Goal: Answer question/provide support: Share knowledge or assist other users

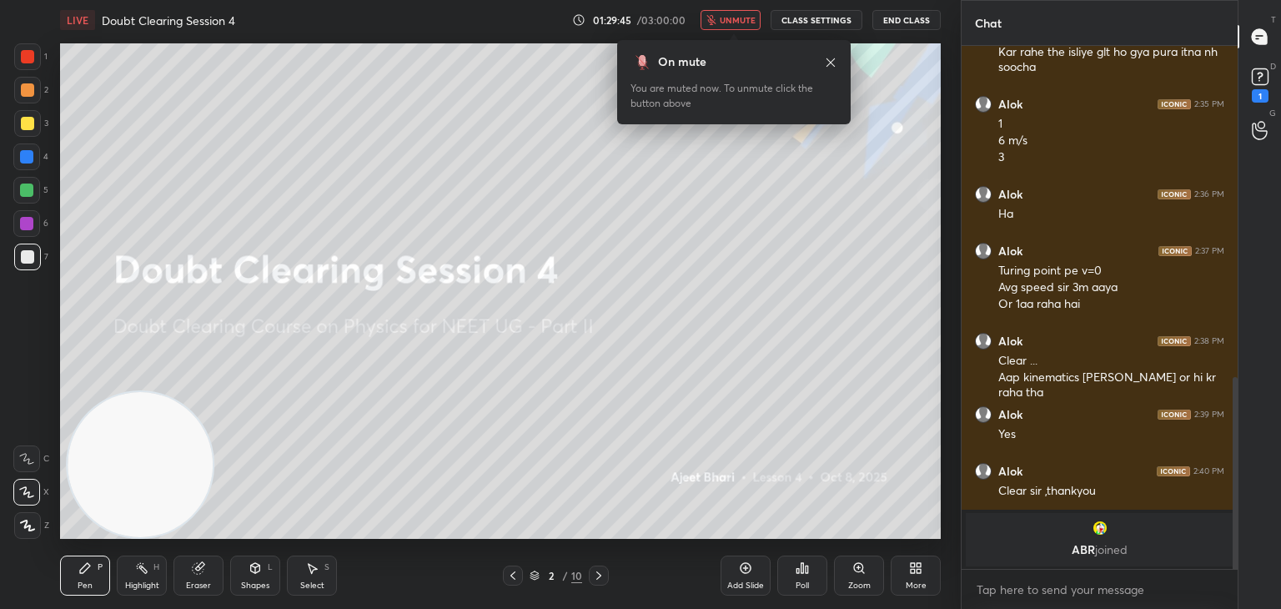
scroll to position [902, 0]
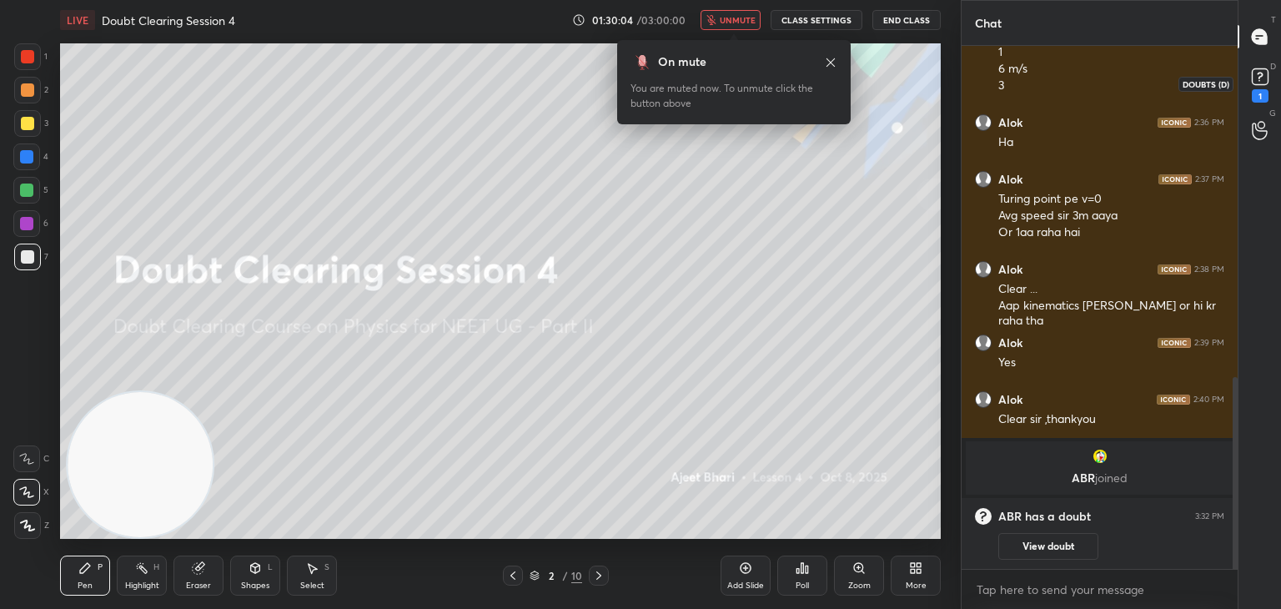
click at [1264, 76] on rect at bounding box center [1259, 77] width 16 height 16
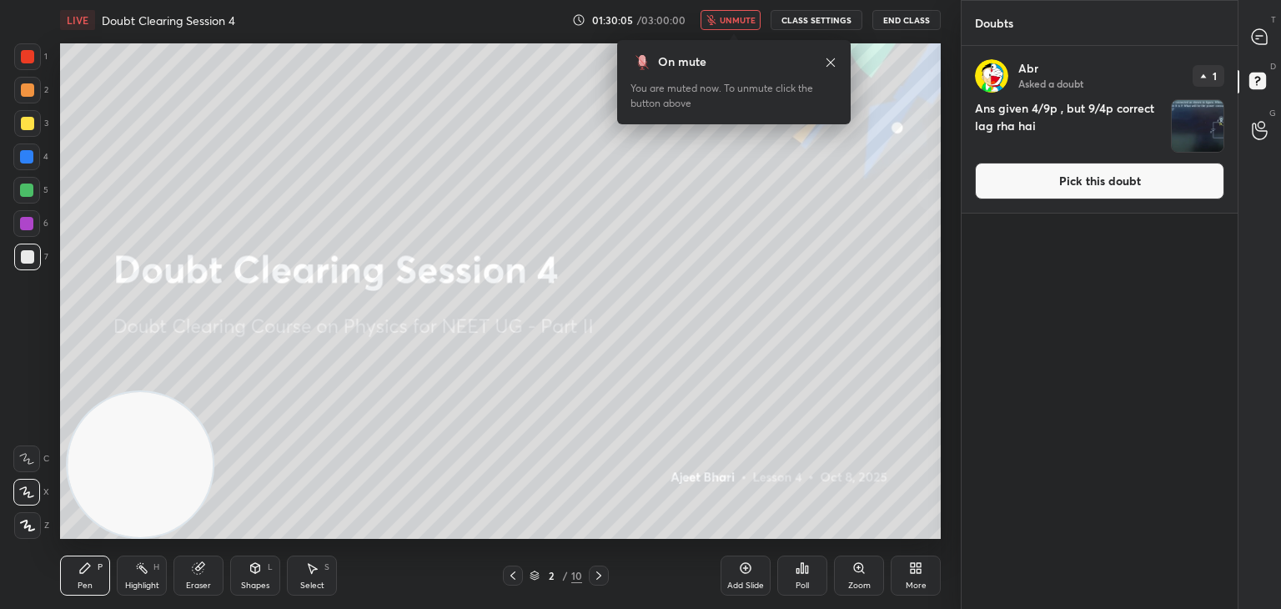
click at [1215, 114] on img "grid" at bounding box center [1197, 126] width 52 height 52
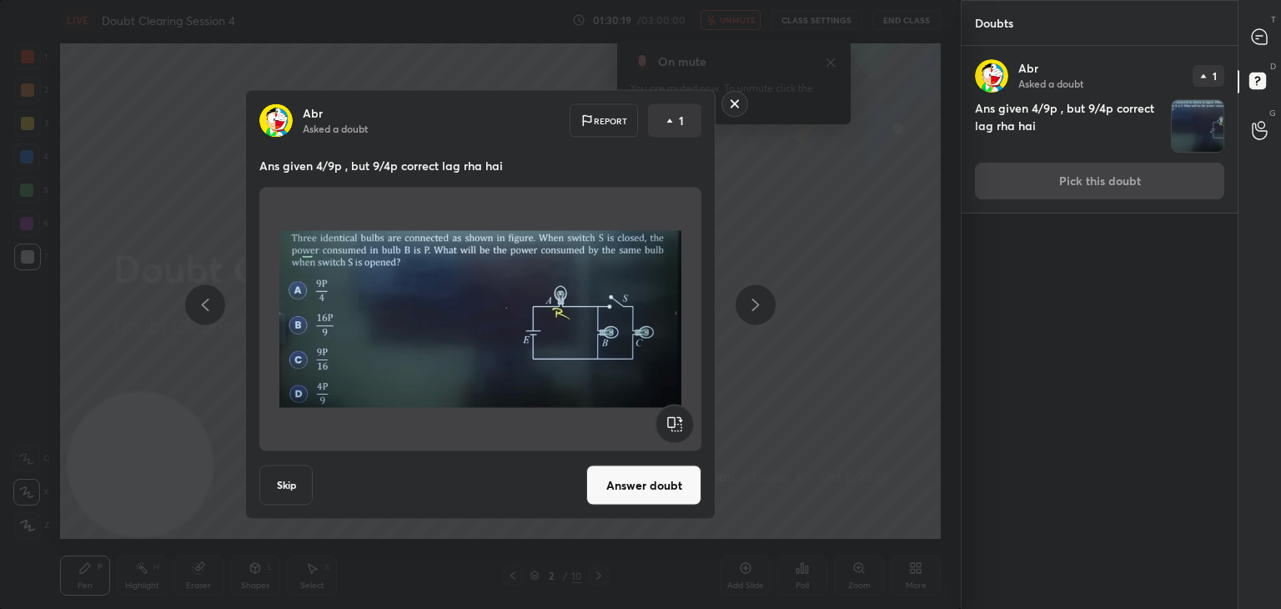
click at [544, 314] on img at bounding box center [480, 319] width 402 height 250
click at [1277, 38] on div "T Messages (T)" at bounding box center [1259, 36] width 43 height 47
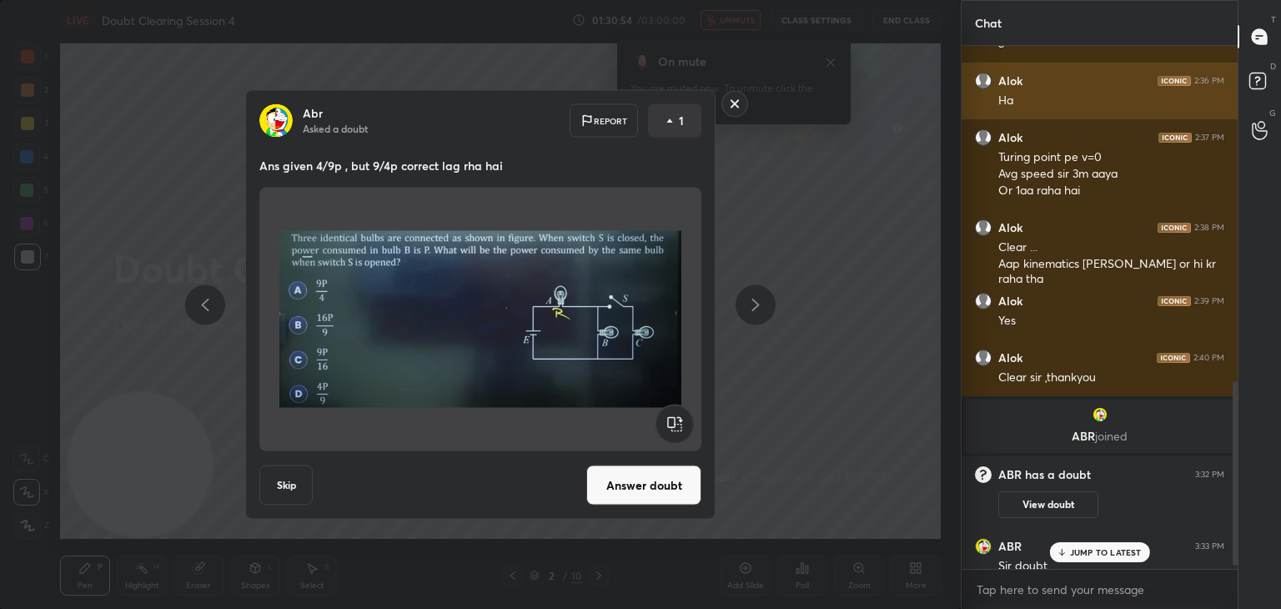
scroll to position [959, 0]
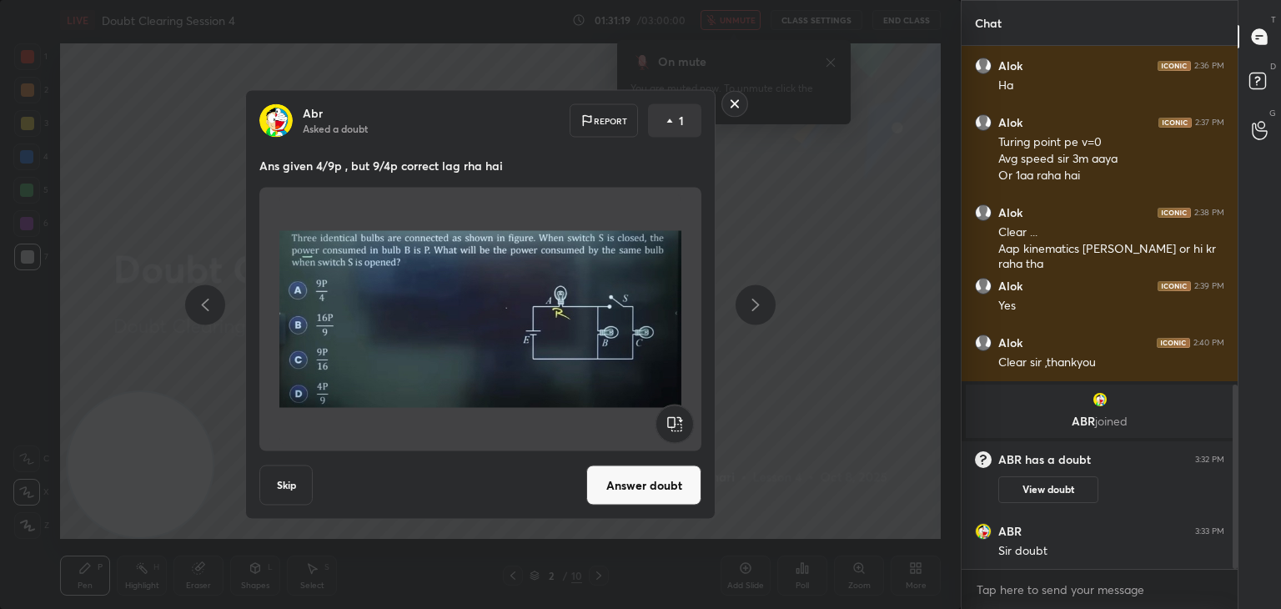
click at [560, 228] on img at bounding box center [480, 319] width 402 height 250
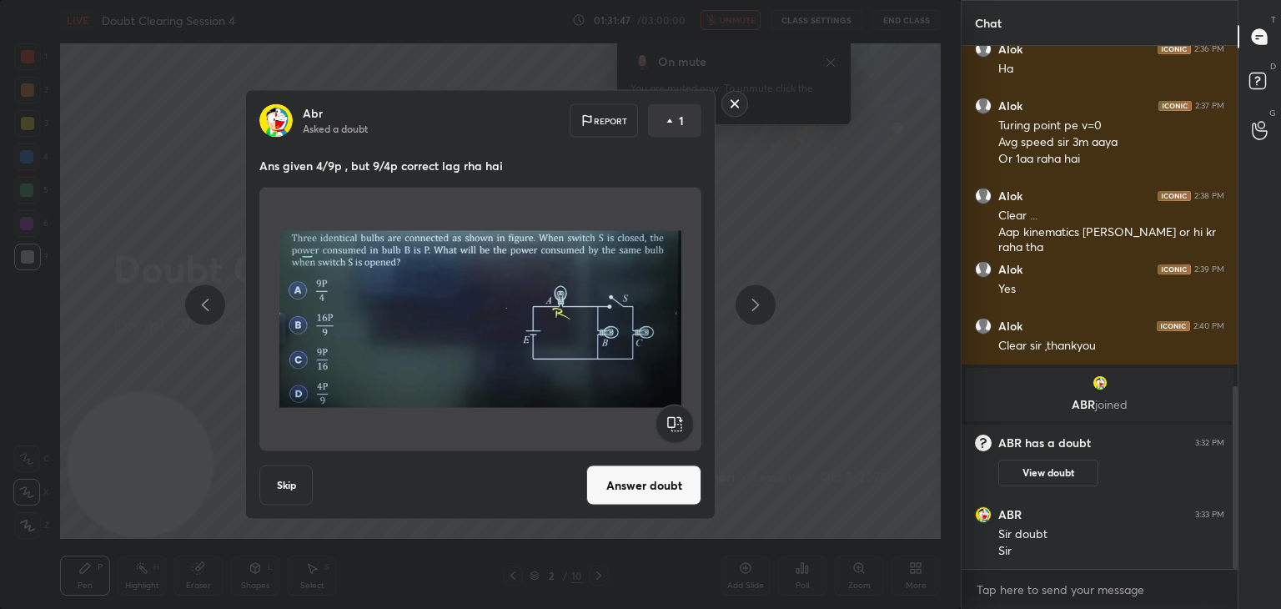
click at [632, 483] on button "Answer doubt" at bounding box center [643, 485] width 115 height 40
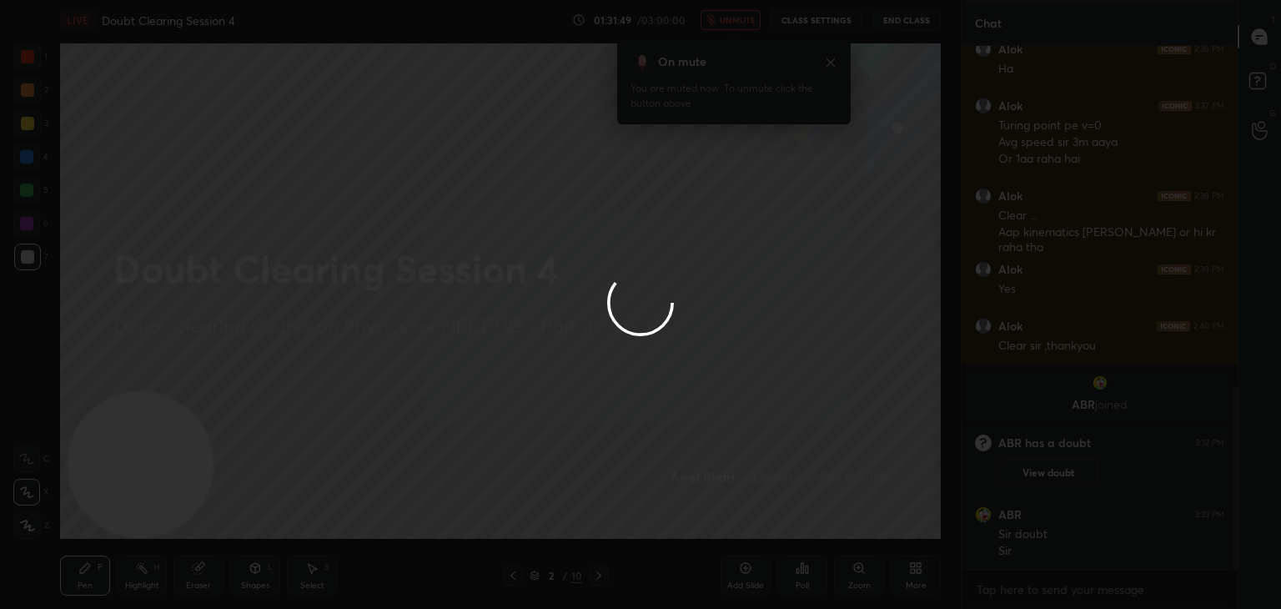
click at [624, 262] on div at bounding box center [640, 304] width 1281 height 609
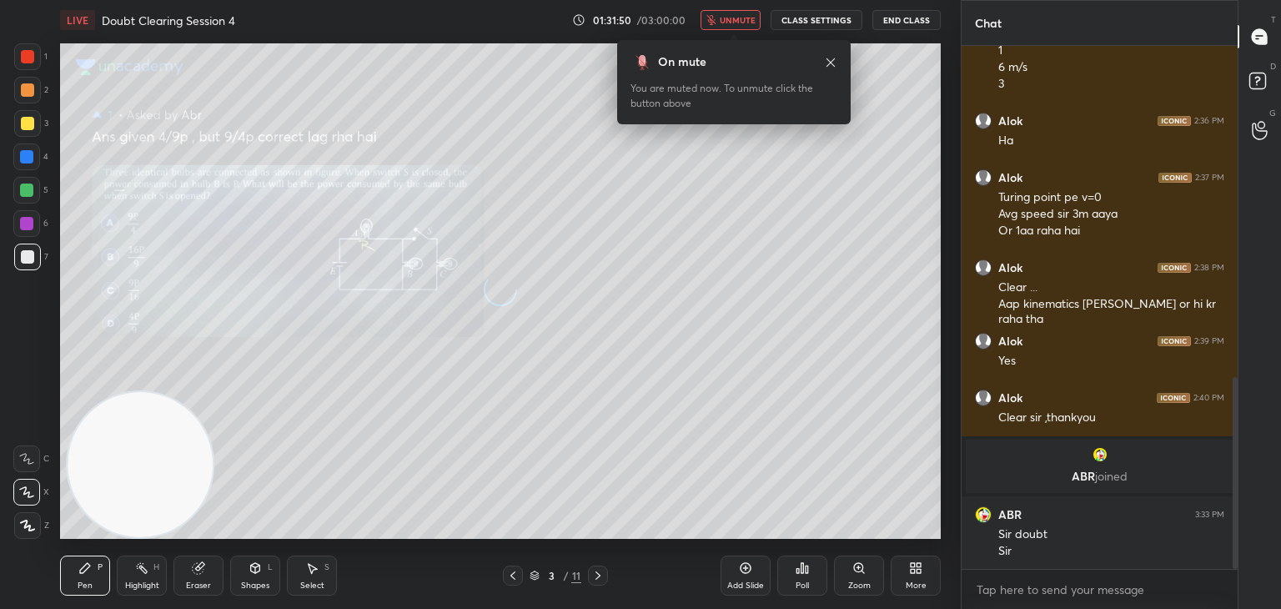
scroll to position [904, 0]
click at [739, 18] on span "unmute" at bounding box center [737, 20] width 36 height 12
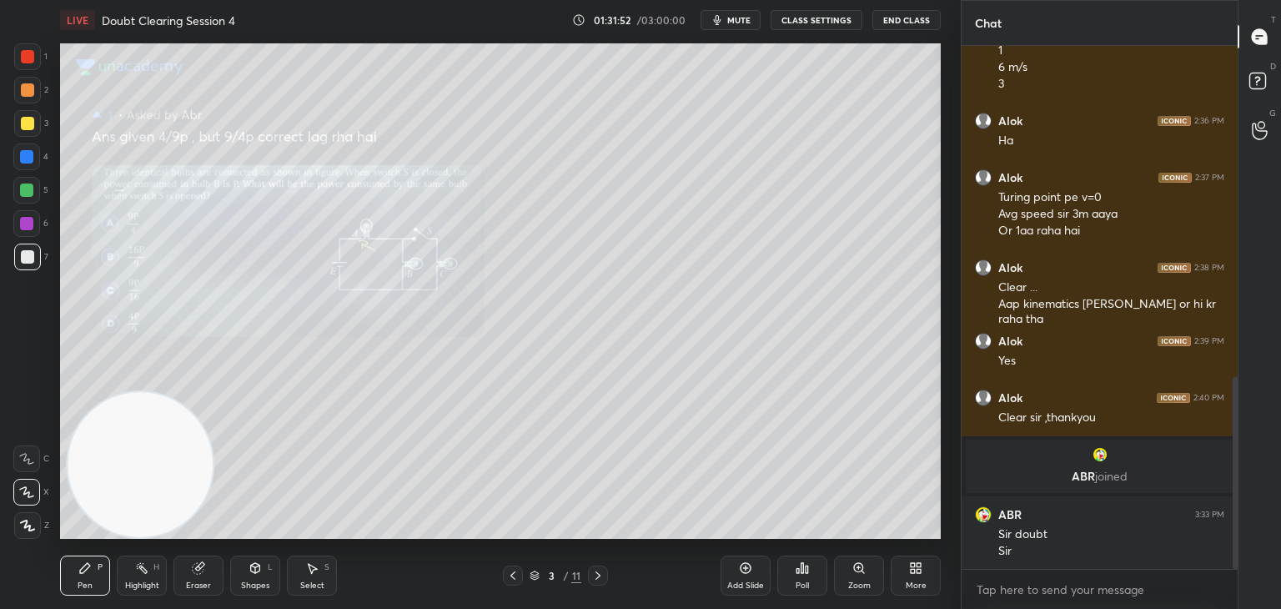
click at [873, 580] on div "Zoom" at bounding box center [859, 575] width 50 height 40
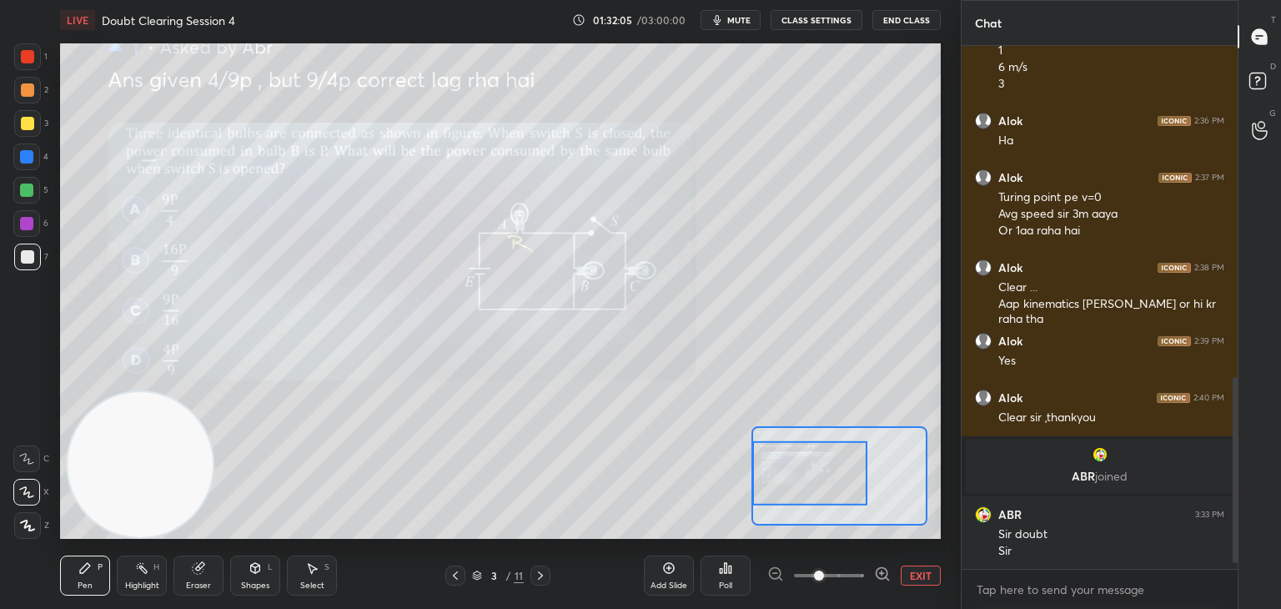
scroll to position [960, 0]
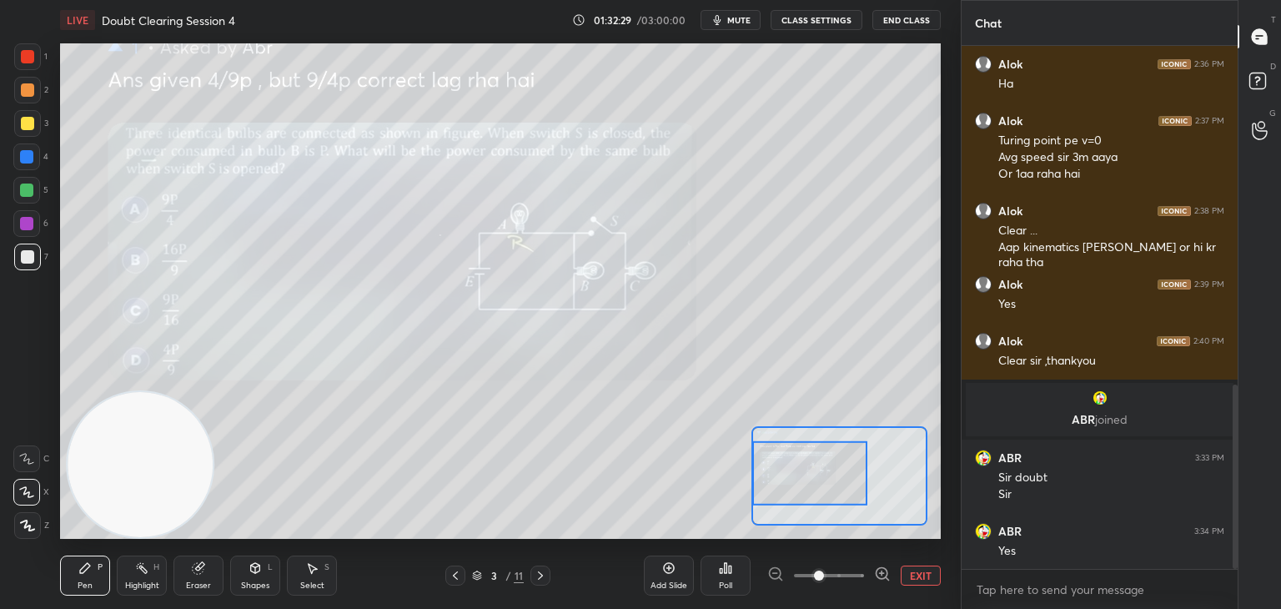
click at [925, 575] on button "EXIT" at bounding box center [920, 575] width 40 height 20
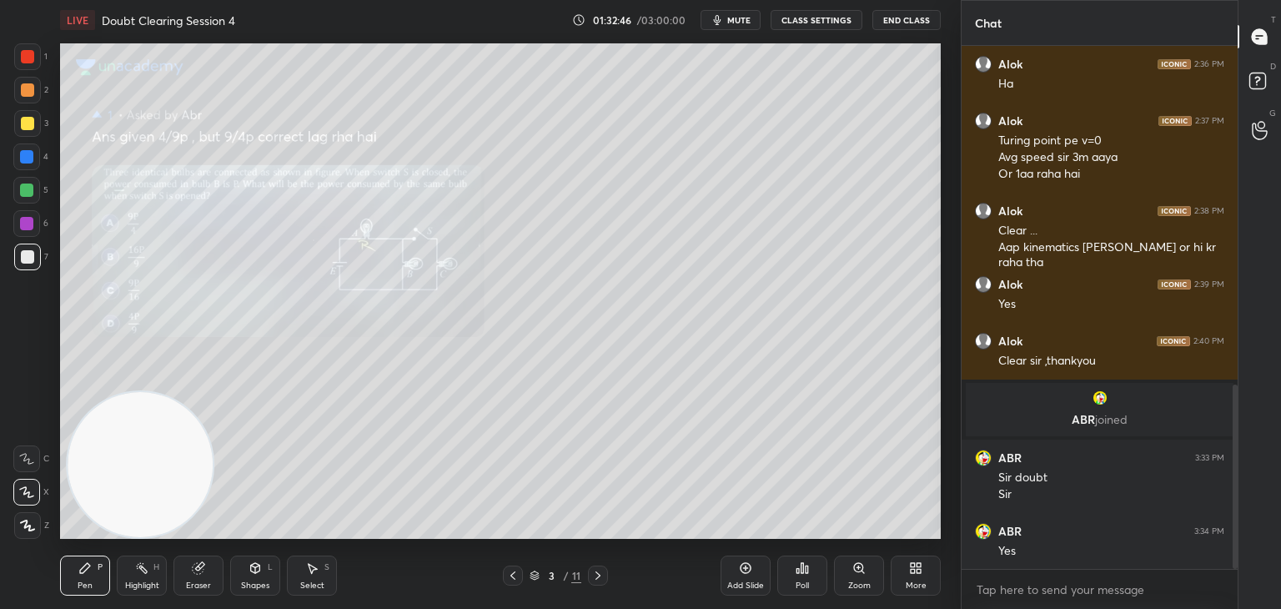
click at [153, 578] on div "Highlight H" at bounding box center [142, 575] width 50 height 40
click at [179, 578] on div "Eraser" at bounding box center [198, 575] width 50 height 40
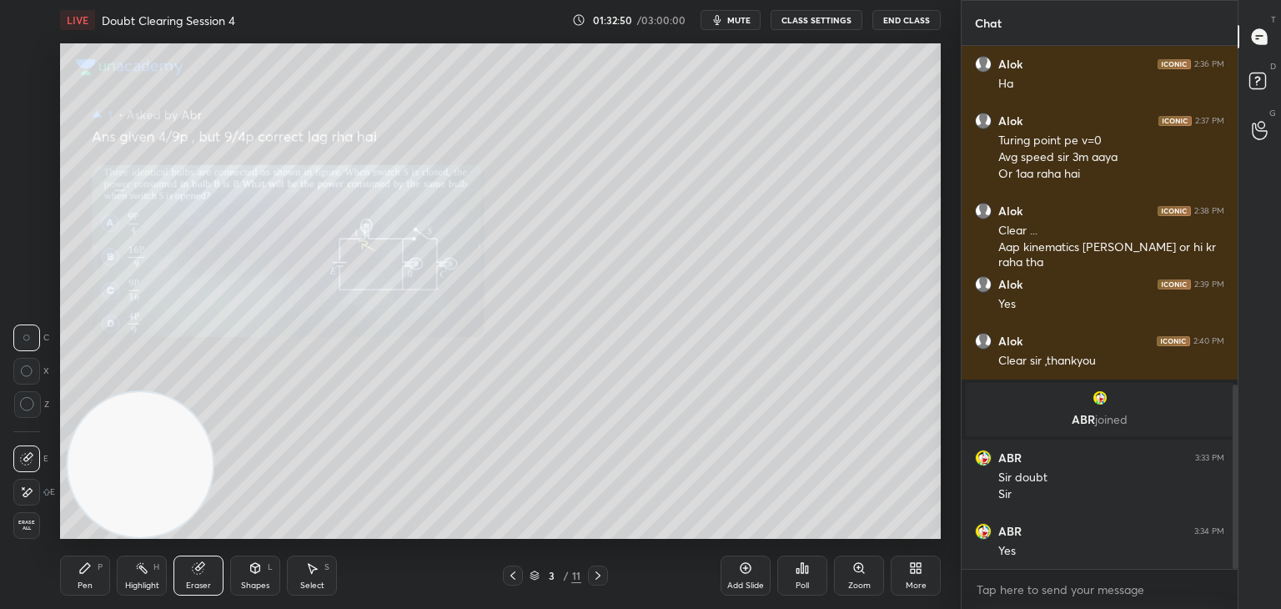
click at [93, 575] on div "Pen P" at bounding box center [85, 575] width 50 height 40
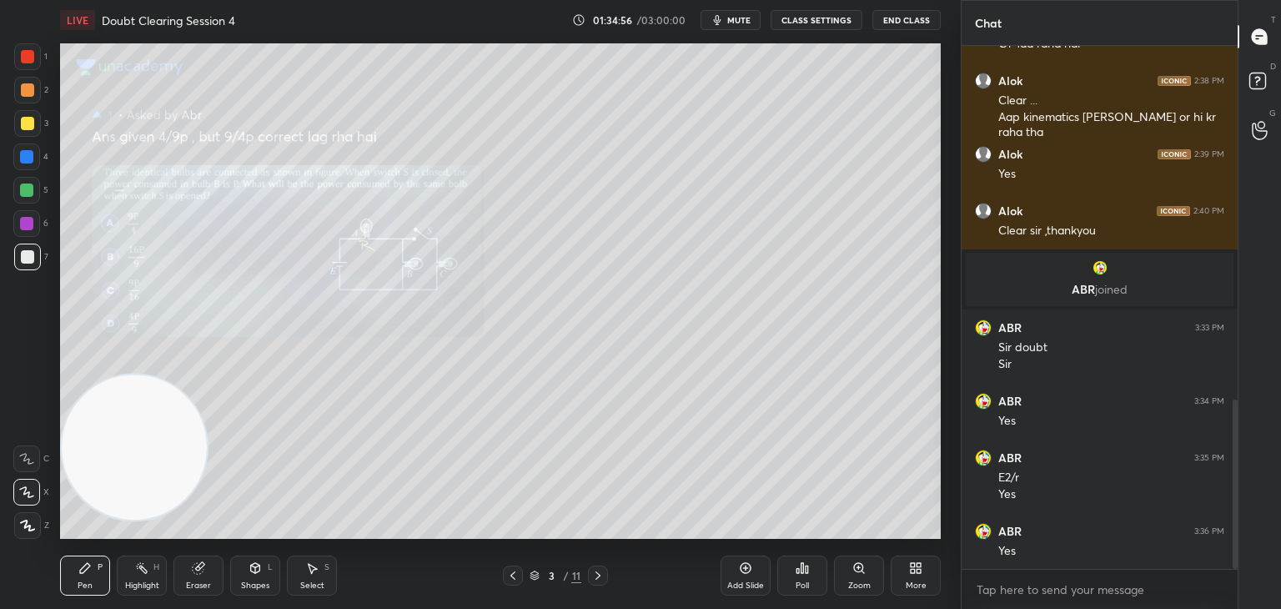
scroll to position [1147, 0]
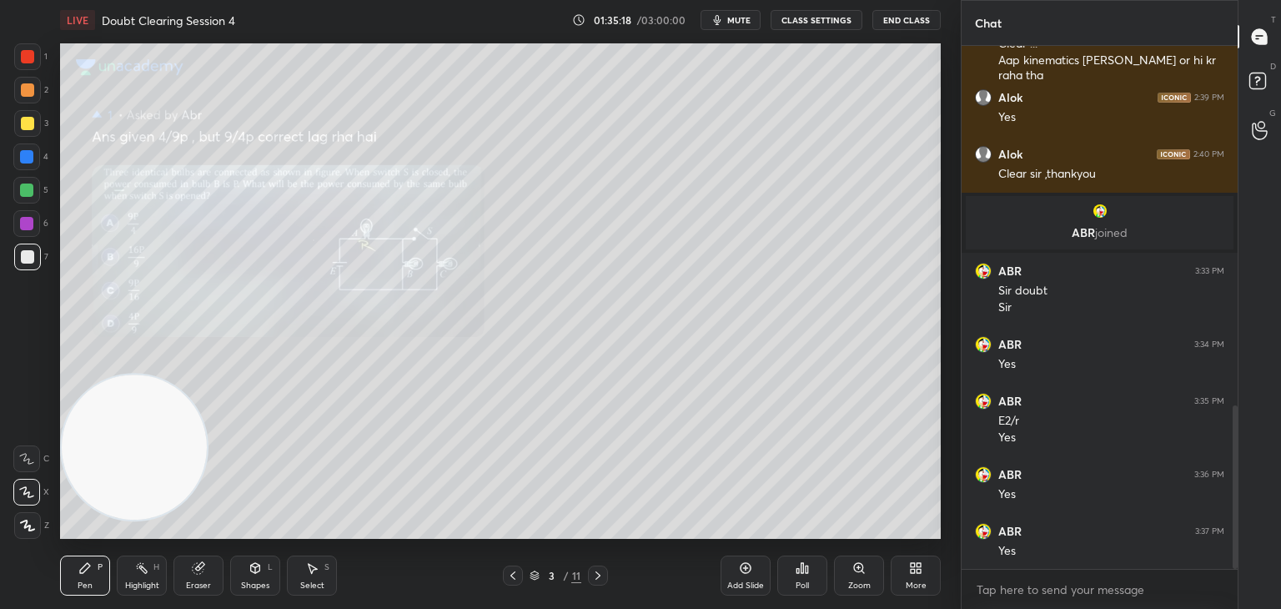
click at [740, 27] on button "mute" at bounding box center [730, 20] width 60 height 20
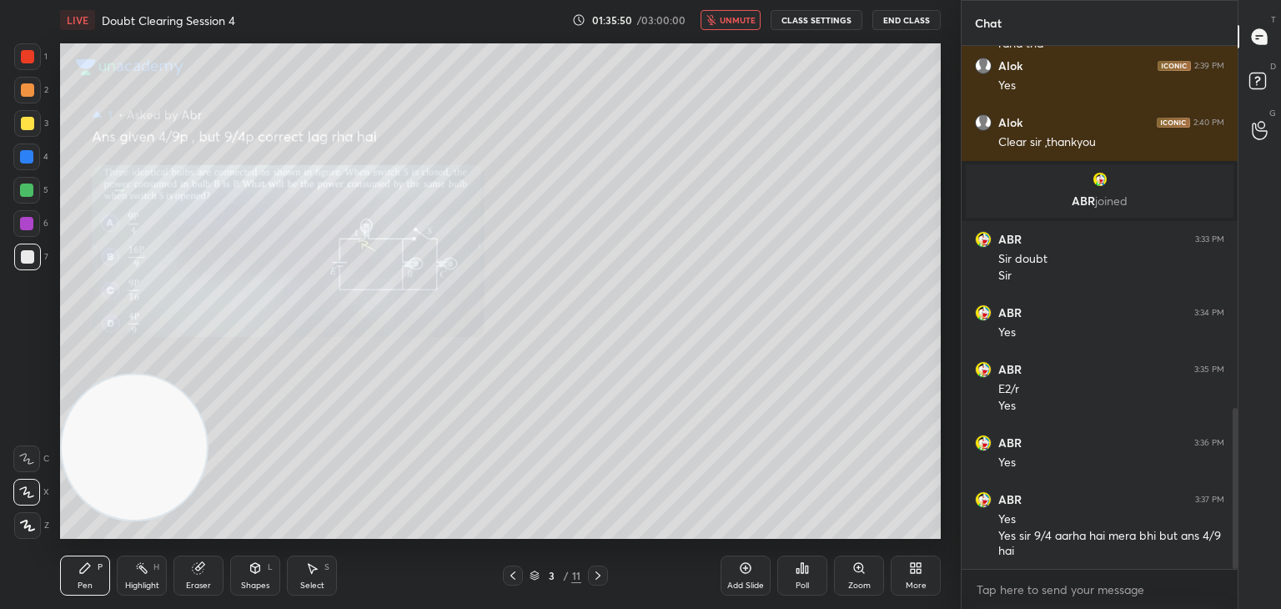
click at [726, 20] on span "unmute" at bounding box center [737, 20] width 36 height 12
click at [196, 574] on icon at bounding box center [198, 567] width 13 height 13
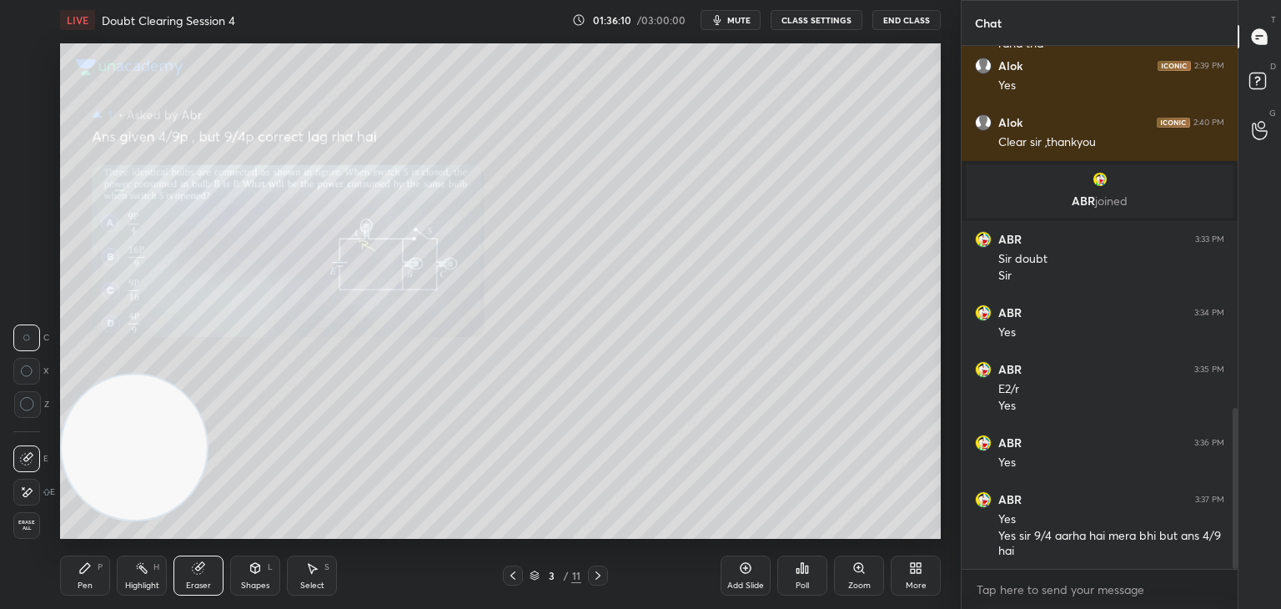
click at [30, 493] on icon at bounding box center [27, 492] width 9 height 8
click at [78, 583] on div "Pen" at bounding box center [85, 585] width 15 height 8
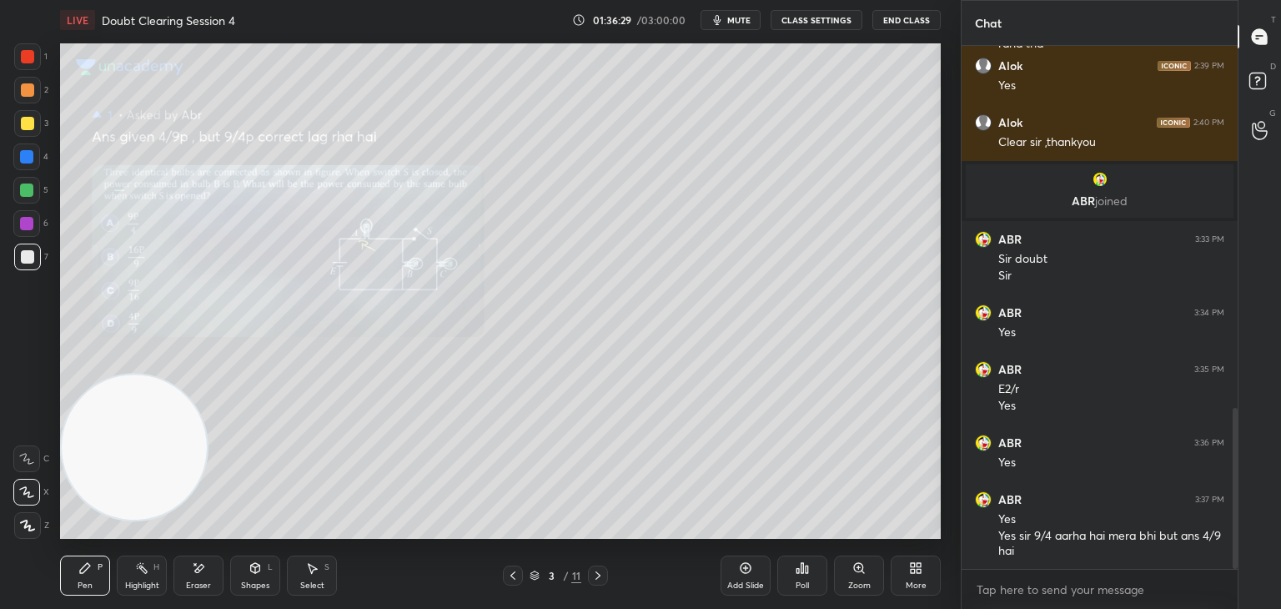
click at [195, 574] on icon at bounding box center [198, 568] width 13 height 14
click at [98, 568] on div "P" at bounding box center [100, 567] width 5 height 8
click at [201, 576] on div "Eraser" at bounding box center [198, 575] width 50 height 40
click at [83, 571] on icon at bounding box center [85, 568] width 10 height 10
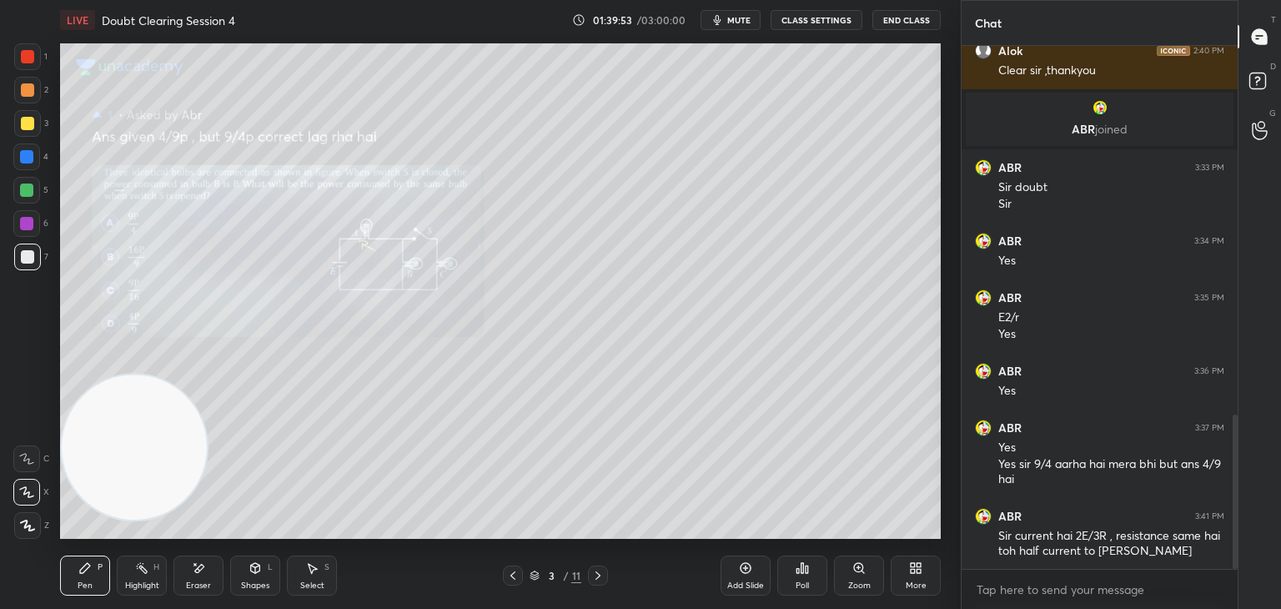
click at [198, 582] on div "Eraser" at bounding box center [198, 585] width 25 height 8
click at [89, 574] on icon at bounding box center [84, 567] width 13 height 13
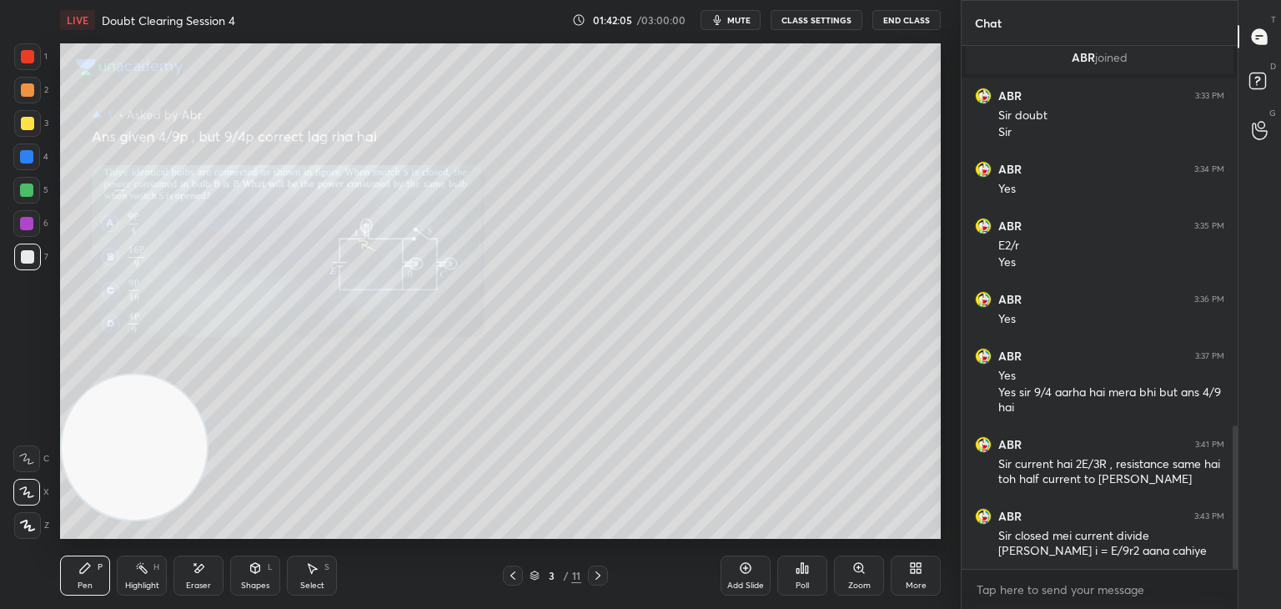
scroll to position [1379, 0]
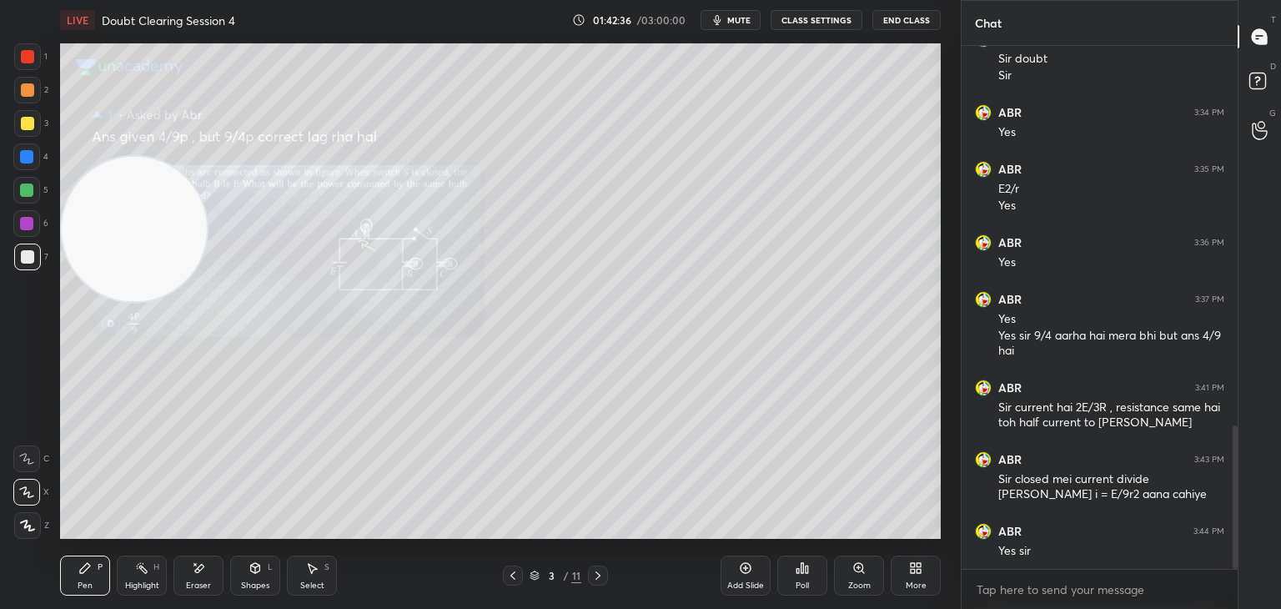
click at [198, 577] on div "Eraser" at bounding box center [198, 575] width 50 height 40
click at [89, 571] on icon at bounding box center [84, 567] width 13 height 13
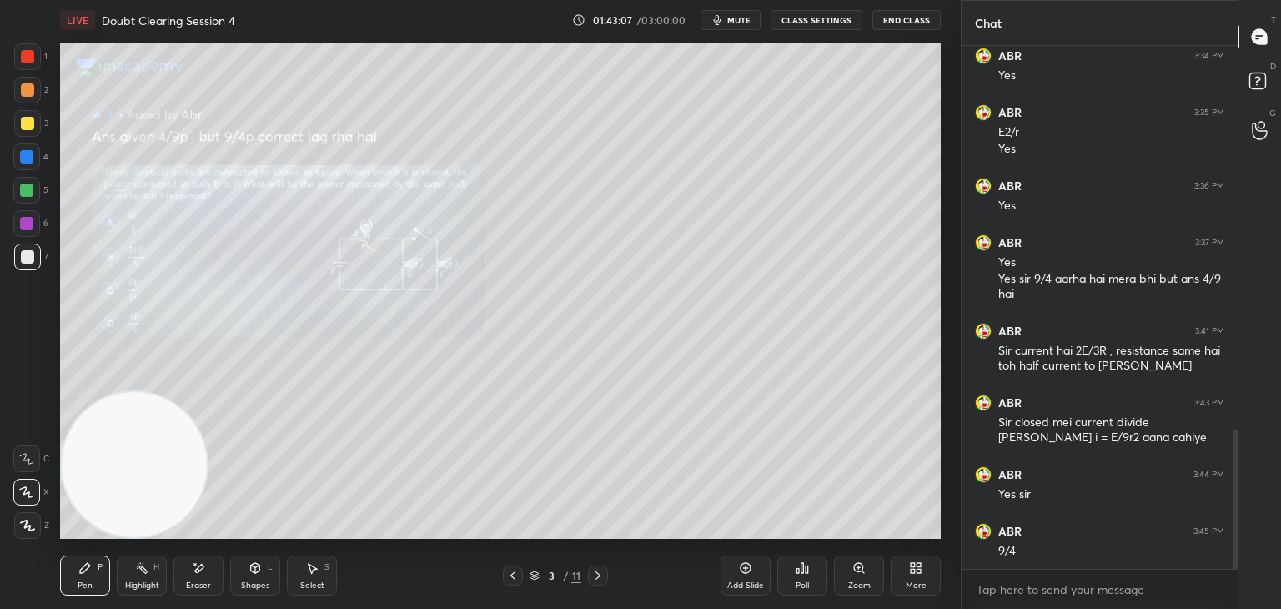
scroll to position [1452, 0]
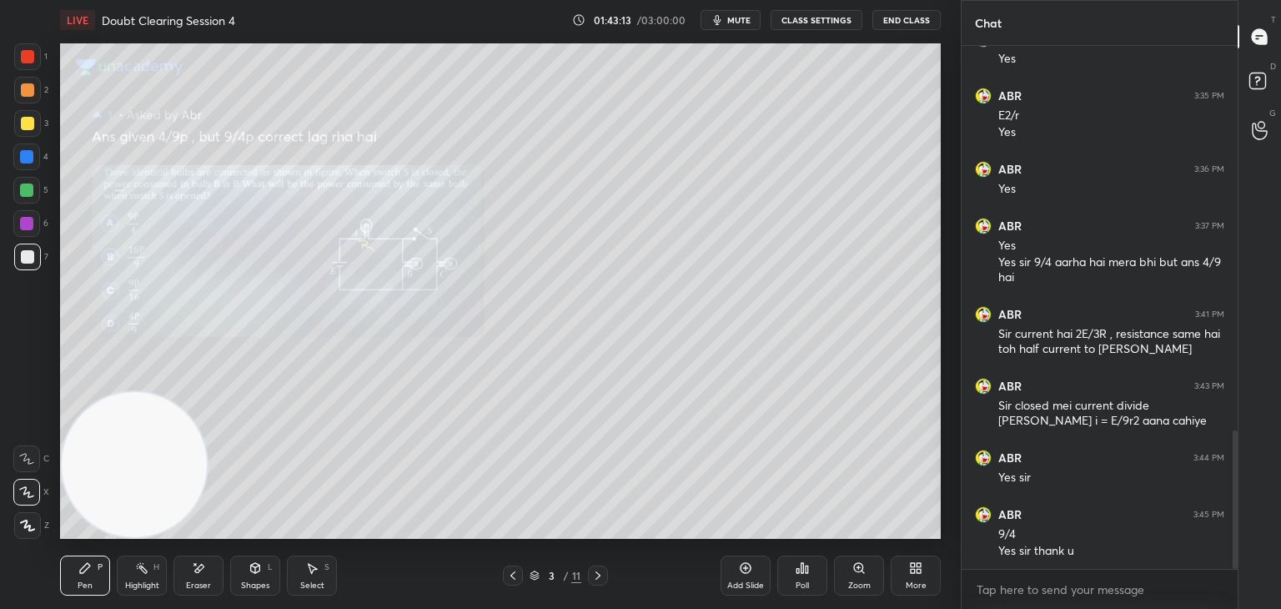
click at [735, 15] on span "mute" at bounding box center [738, 20] width 23 height 12
click at [517, 578] on icon at bounding box center [512, 575] width 13 height 13
